Goal: Information Seeking & Learning: Learn about a topic

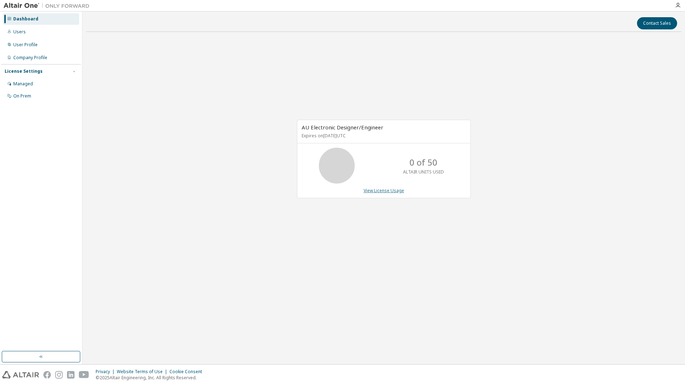
click at [391, 190] on link "View License Usage" at bounding box center [383, 190] width 40 height 6
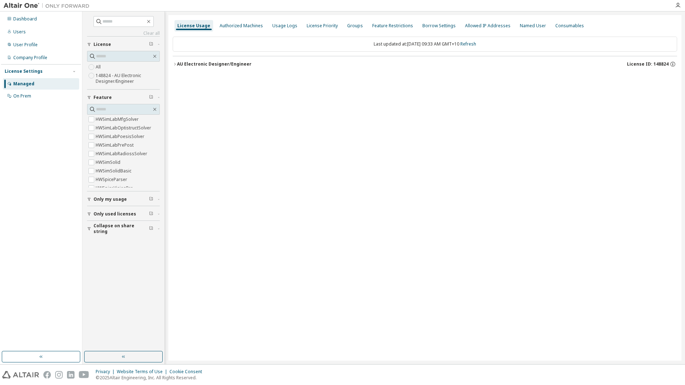
scroll to position [1075, 0]
click at [119, 83] on label "148824 - AU Electronic Designer/Engineer" at bounding box center [128, 78] width 64 height 14
click at [237, 66] on div "AU Electronic Designer/Engineer" at bounding box center [214, 64] width 74 height 6
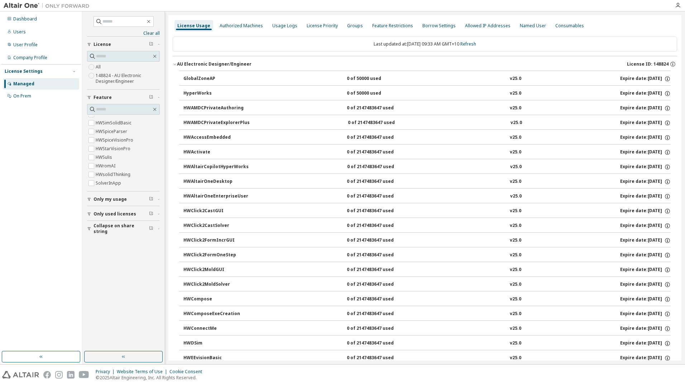
click at [218, 62] on div "AU Electronic Designer/Engineer" at bounding box center [214, 64] width 74 height 6
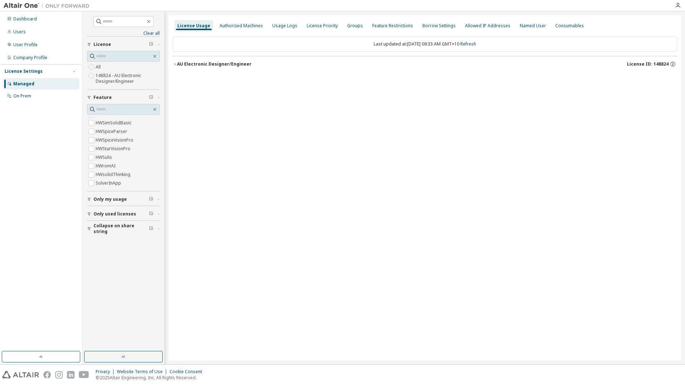
click at [218, 62] on div "AU Electronic Designer/Engineer" at bounding box center [214, 64] width 74 height 6
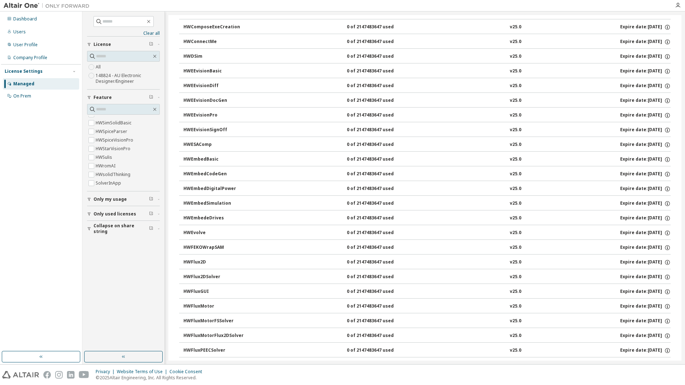
scroll to position [0, 0]
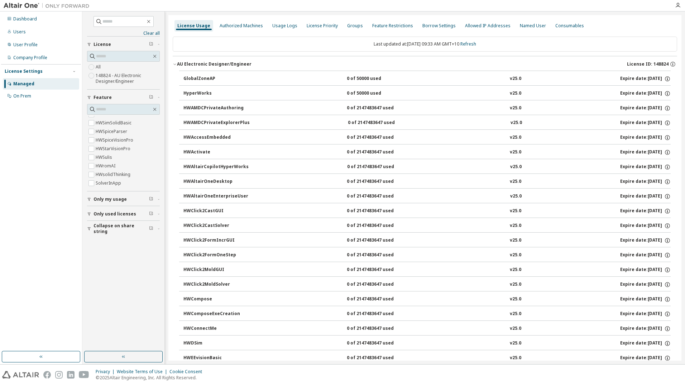
click at [26, 3] on img at bounding box center [49, 5] width 90 height 7
click at [28, 18] on div "Dashboard" at bounding box center [25, 19] width 24 height 6
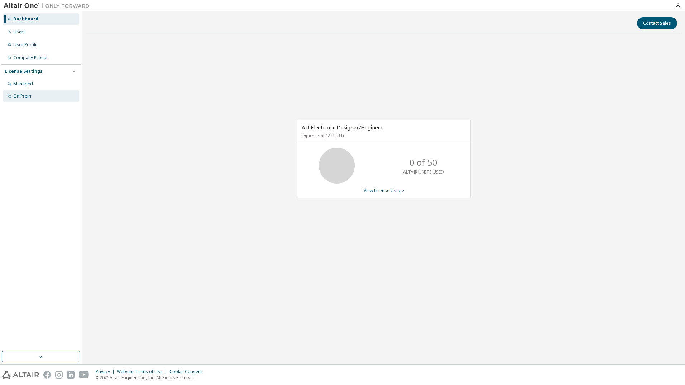
click at [25, 92] on div "On Prem" at bounding box center [41, 95] width 76 height 11
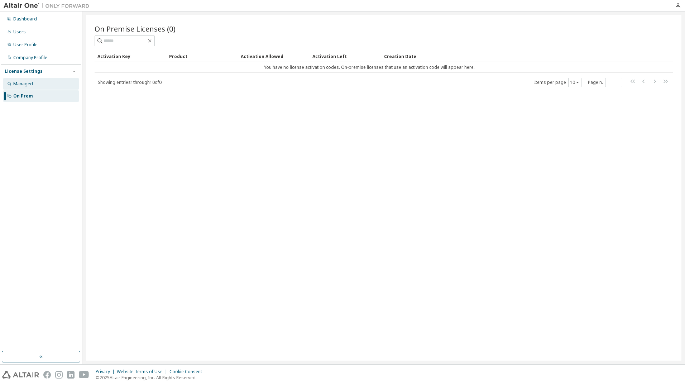
click at [37, 80] on div "Managed" at bounding box center [41, 83] width 76 height 11
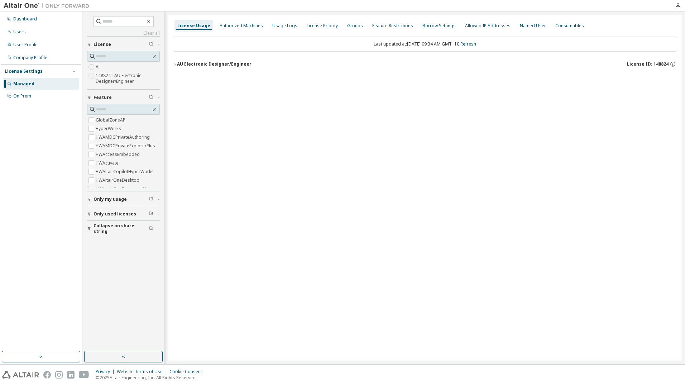
click at [120, 131] on label "HyperWorks" at bounding box center [109, 128] width 27 height 9
click at [97, 200] on span "Only my usage" at bounding box center [109, 199] width 33 height 6
click at [99, 138] on span "Only my usage" at bounding box center [109, 136] width 33 height 6
click at [106, 171] on span "Only used licenses" at bounding box center [114, 172] width 43 height 6
click at [111, 207] on span "Collapse on share string" at bounding box center [120, 206] width 55 height 11
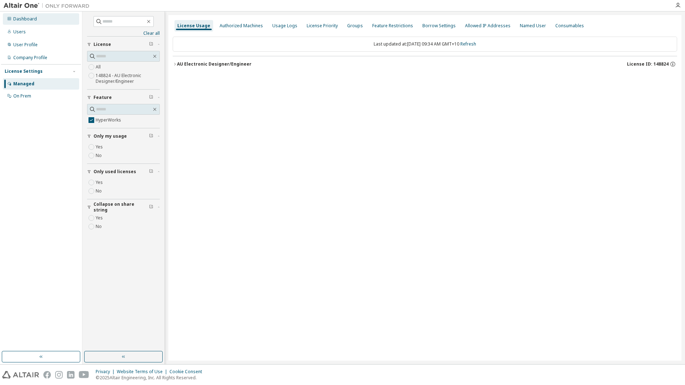
click at [22, 21] on div "Dashboard" at bounding box center [25, 19] width 24 height 6
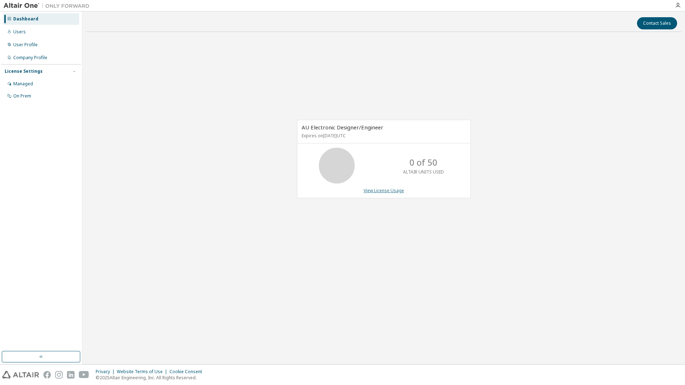
click at [390, 190] on link "View License Usage" at bounding box center [383, 190] width 40 height 6
